Goal: Communication & Community: Share content

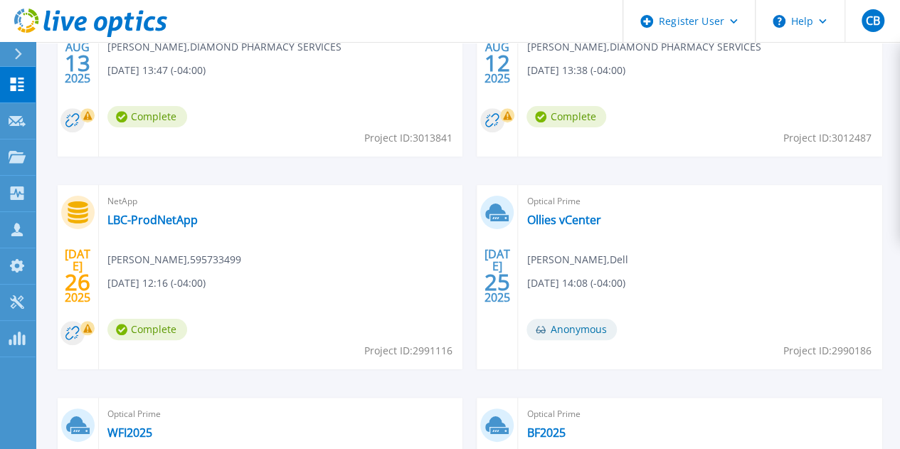
scroll to position [528, 0]
click at [565, 425] on link "BF2025" at bounding box center [545, 432] width 38 height 14
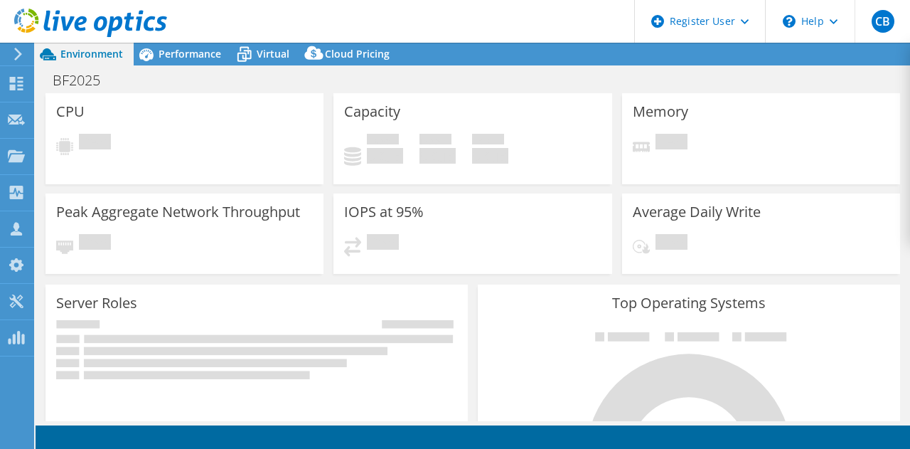
select select "USD"
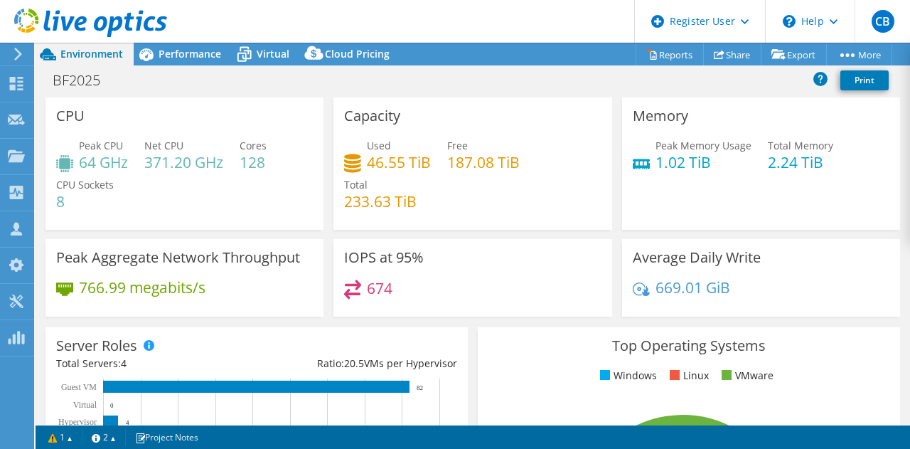
click at [863, 218] on div "Memory Peak Memory Usage 1.02 TiB Total Memory 2.24 TiB" at bounding box center [761, 163] width 278 height 132
click at [741, 57] on link "Share" at bounding box center [732, 54] width 58 height 22
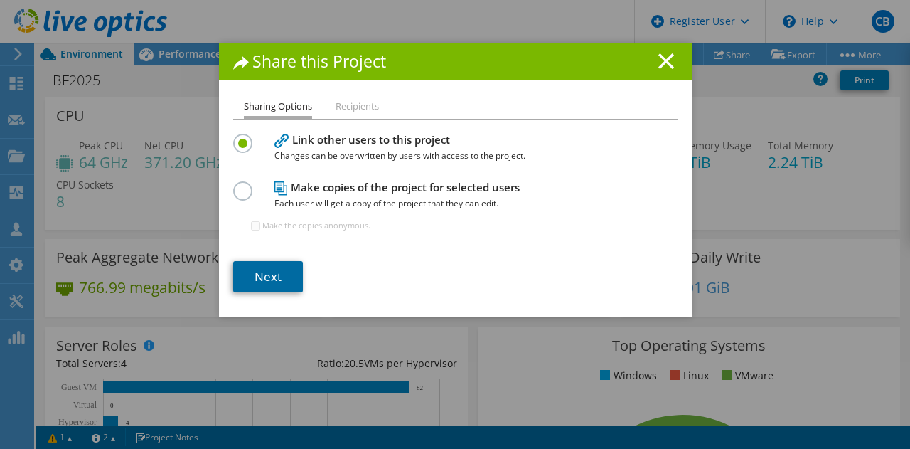
click at [257, 277] on link "Next" at bounding box center [268, 276] width 70 height 31
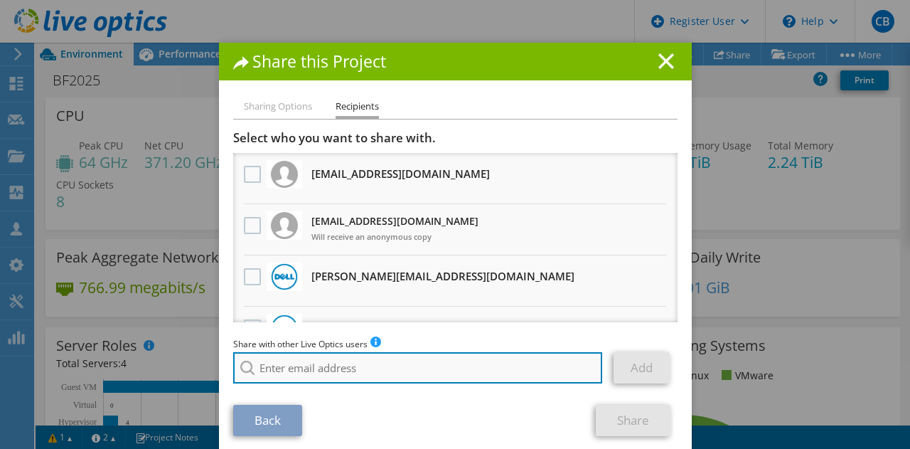
click at [324, 368] on input "search" at bounding box center [418, 367] width 370 height 31
type input "[EMAIL_ADDRESS][DOMAIN_NAME]"
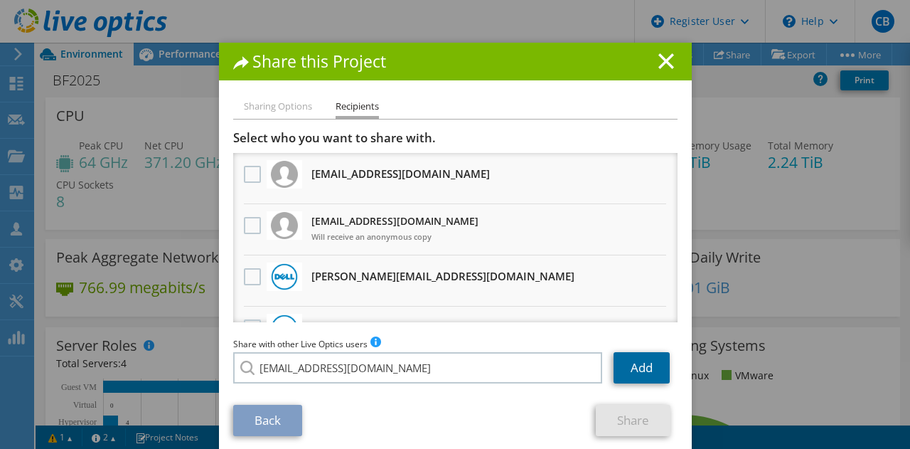
click at [645, 359] on link "Add" at bounding box center [642, 367] width 56 height 31
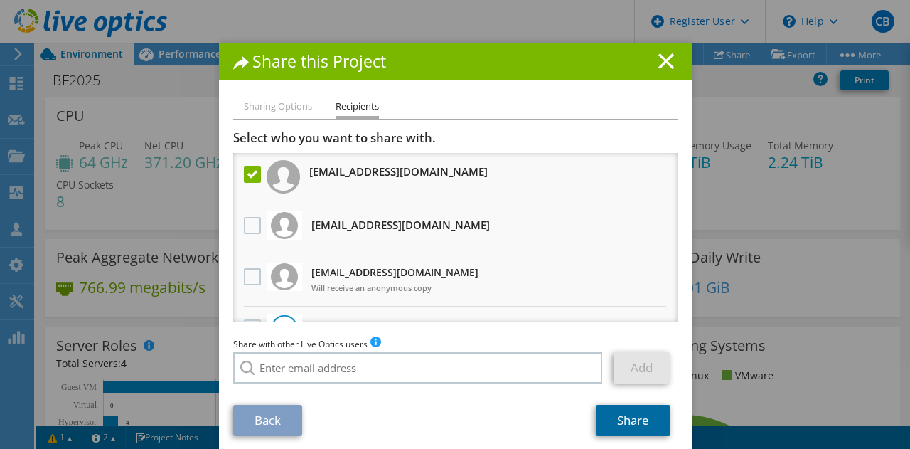
click at [642, 416] on link "Share" at bounding box center [633, 420] width 75 height 31
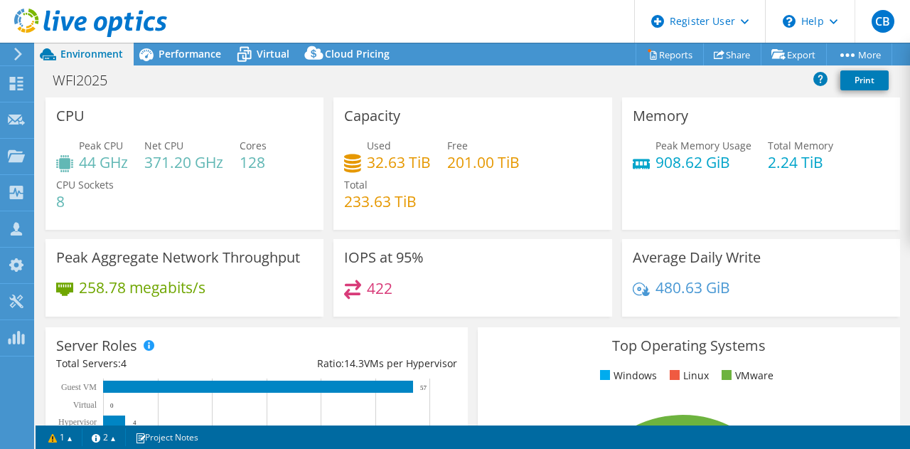
select select "USD"
click at [739, 55] on link "Share" at bounding box center [732, 54] width 58 height 22
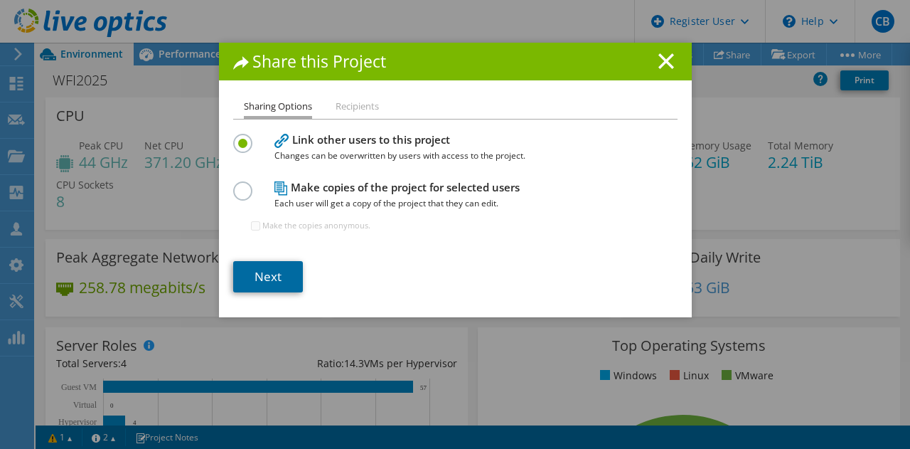
click at [248, 281] on link "Next" at bounding box center [268, 276] width 70 height 31
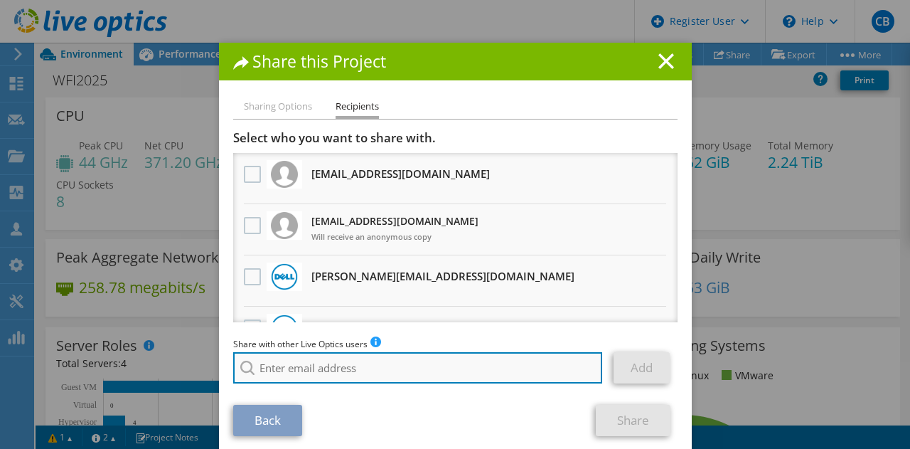
click at [324, 375] on input "search" at bounding box center [418, 367] width 370 height 31
type input "[EMAIL_ADDRESS][DOMAIN_NAME]"
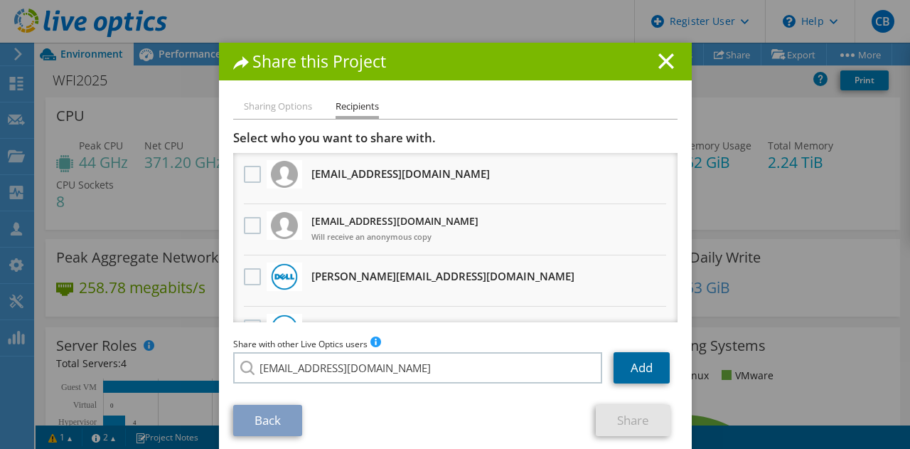
click at [634, 363] on link "Add" at bounding box center [642, 367] width 56 height 31
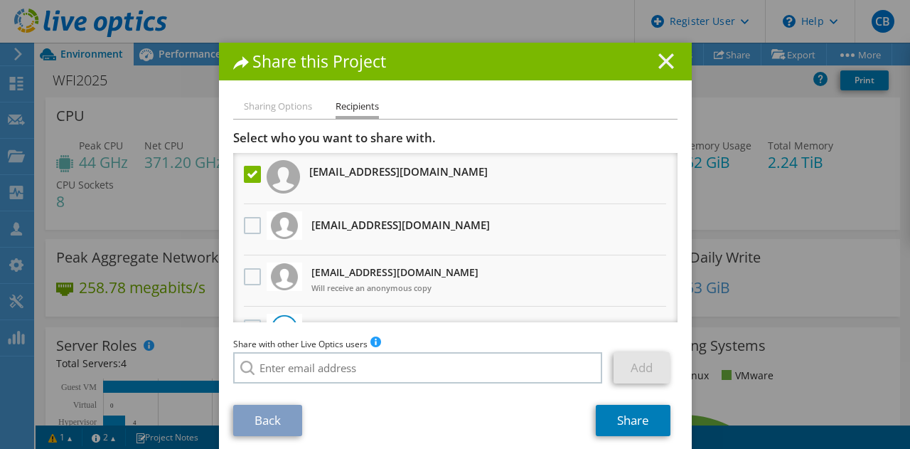
click at [661, 64] on icon at bounding box center [667, 61] width 16 height 16
